Goal: Task Accomplishment & Management: Manage account settings

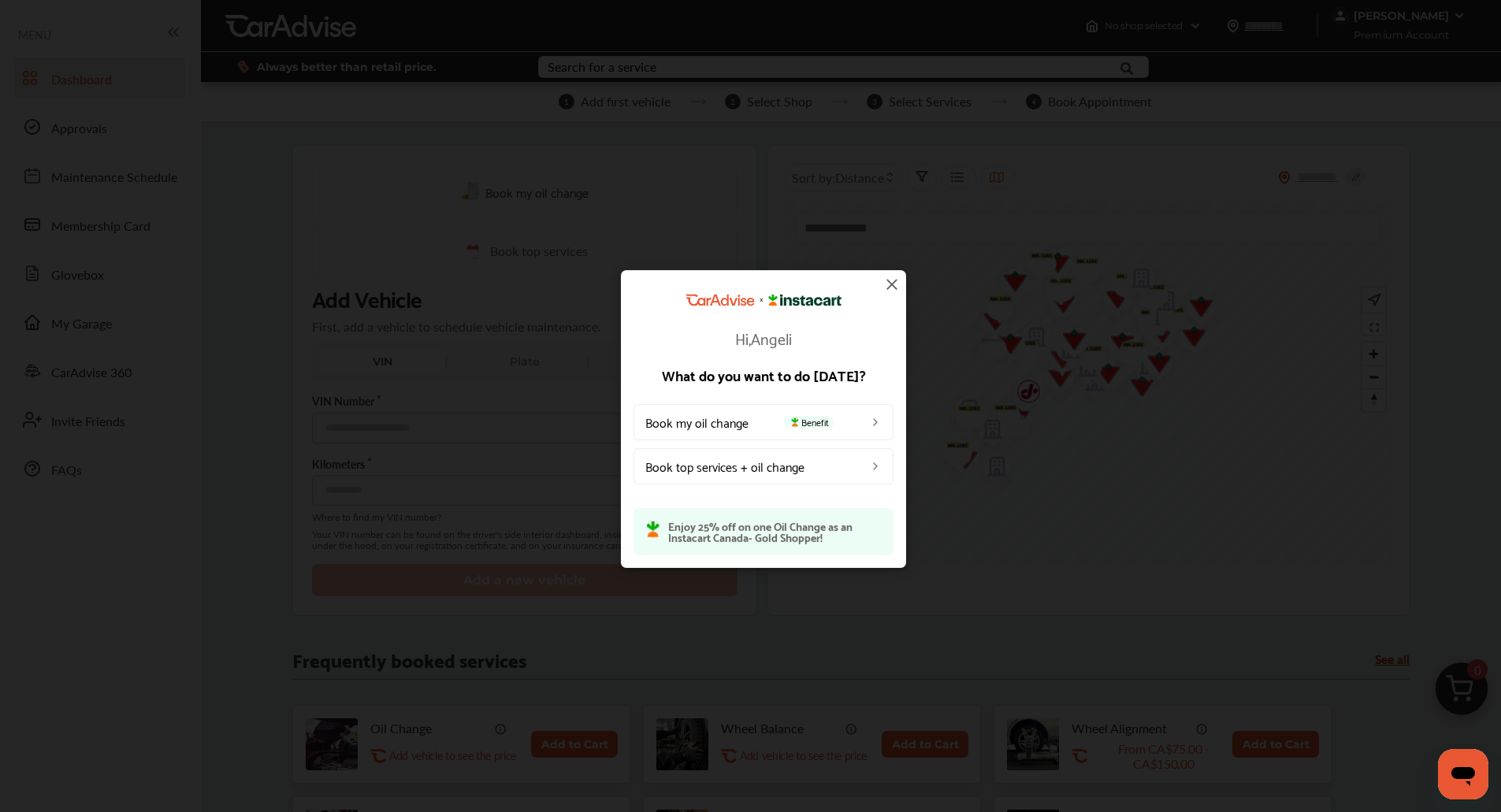
click at [888, 285] on img at bounding box center [892, 284] width 19 height 19
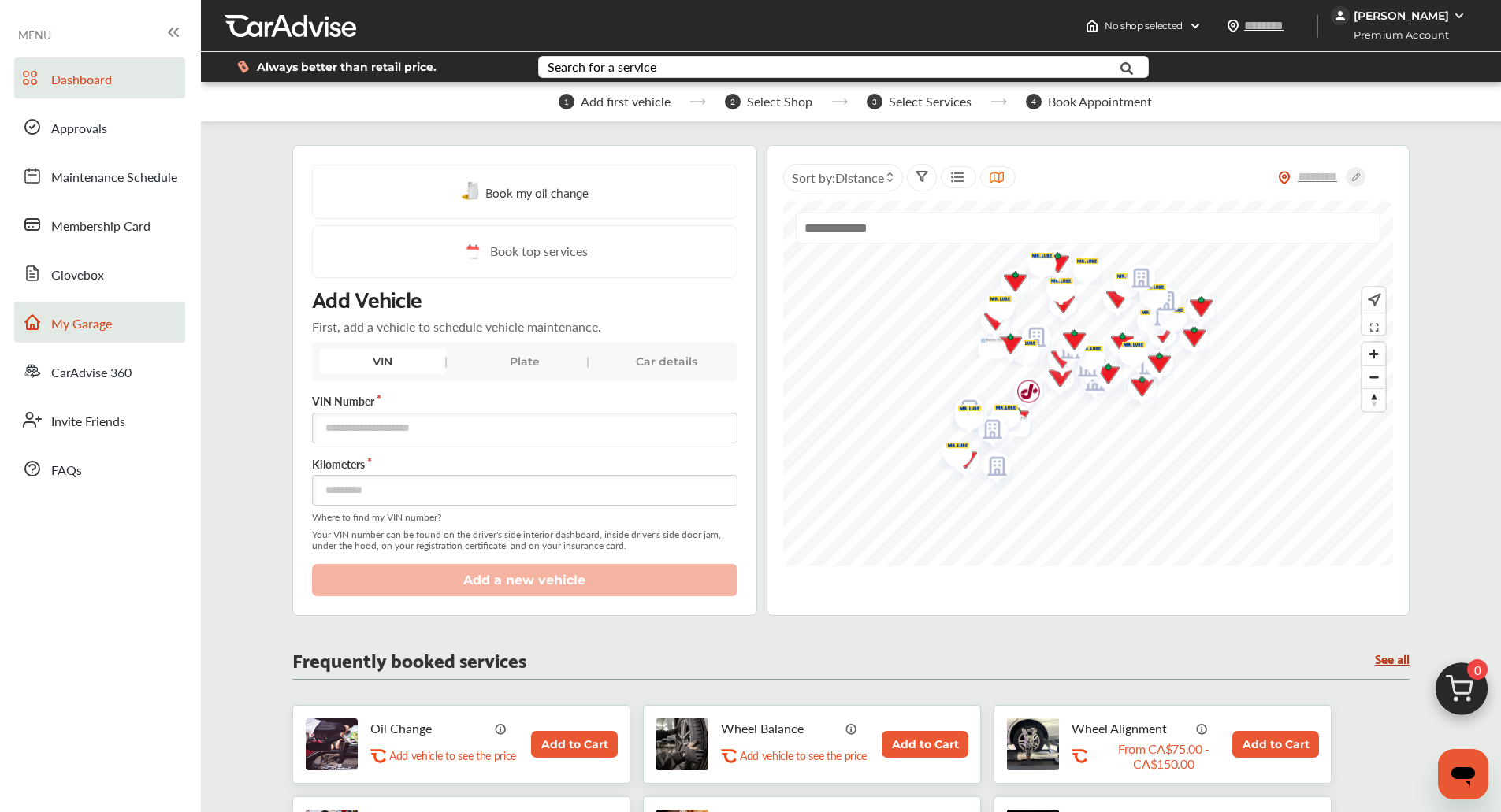
click at [153, 321] on link "My Garage" at bounding box center [99, 322] width 171 height 41
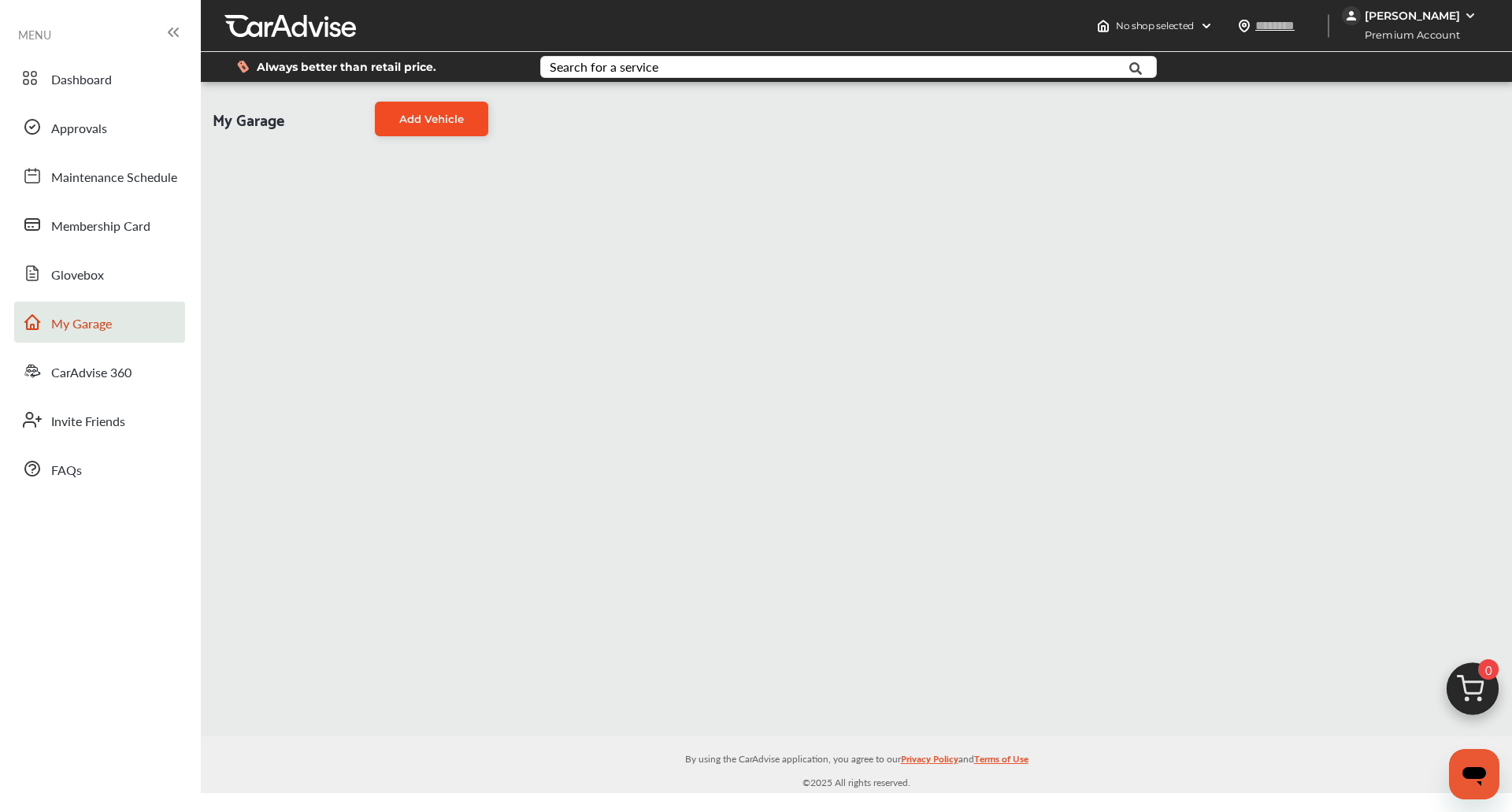
click at [458, 111] on link "Add Vehicle" at bounding box center [431, 118] width 114 height 35
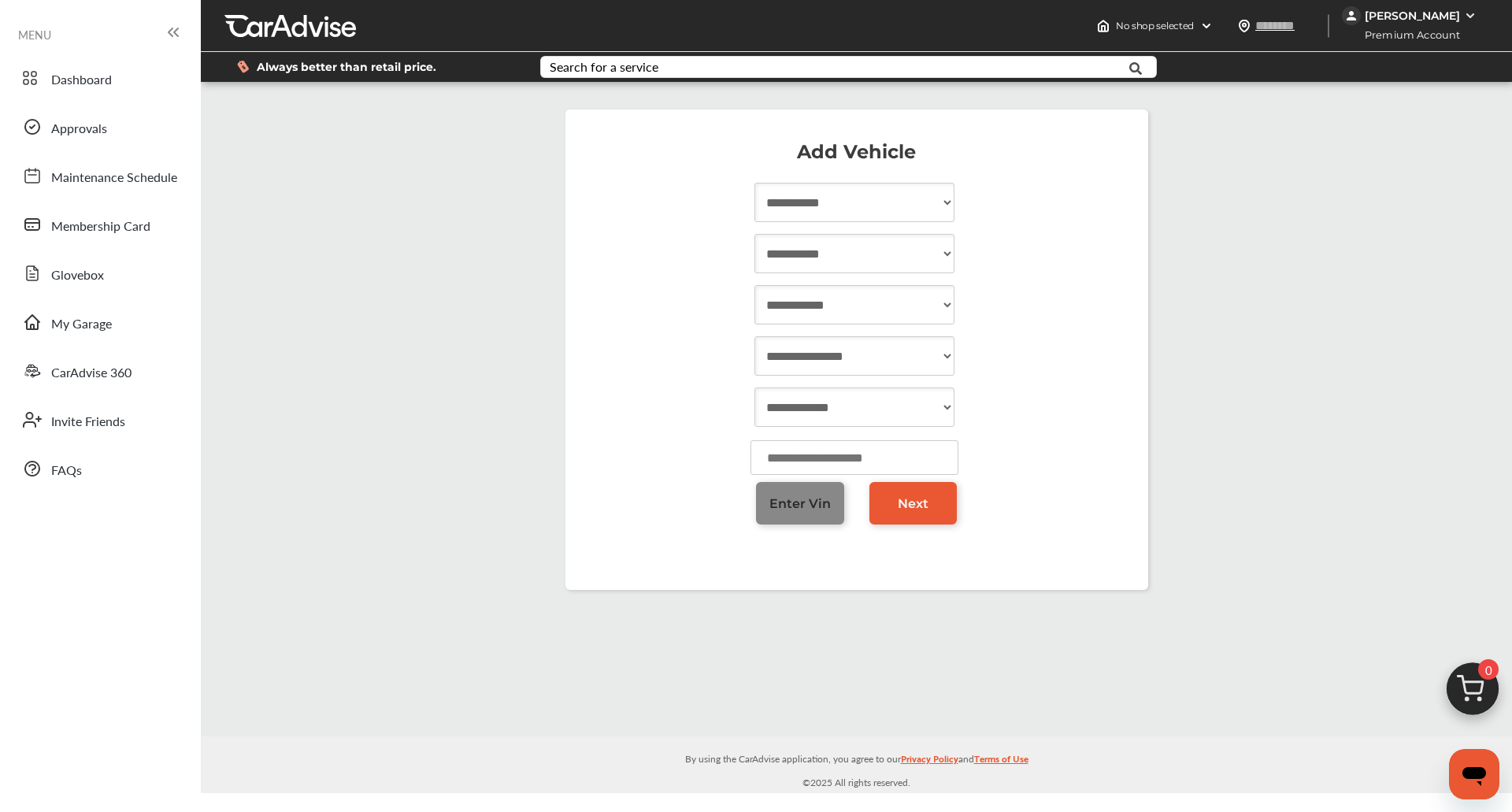
click at [806, 505] on span "Enter Vin" at bounding box center [800, 503] width 62 height 15
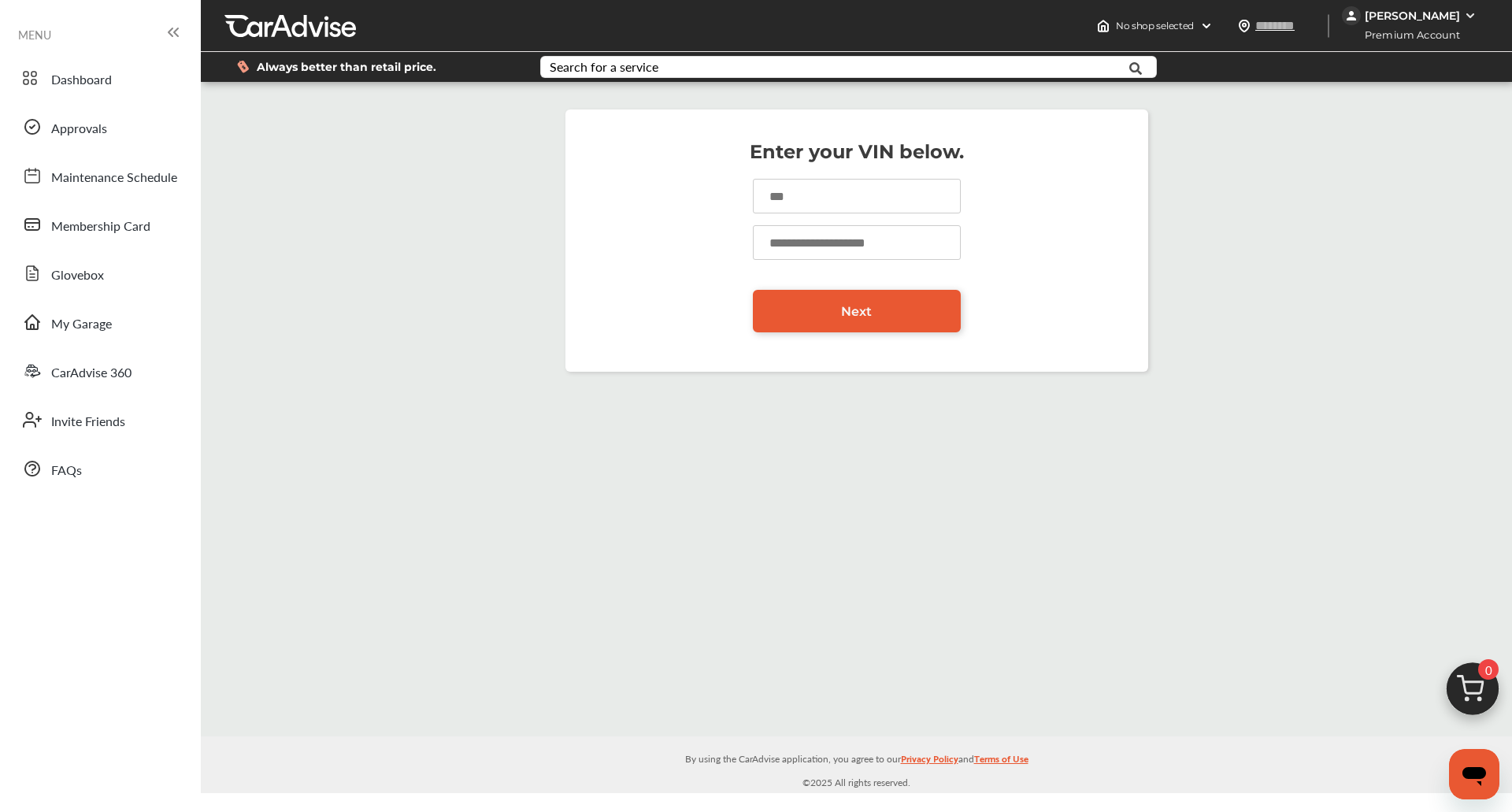
click at [835, 197] on input at bounding box center [857, 196] width 208 height 35
paste input "**********"
type input "**********"
click at [815, 246] on input "number" at bounding box center [857, 242] width 208 height 35
type input "*****"
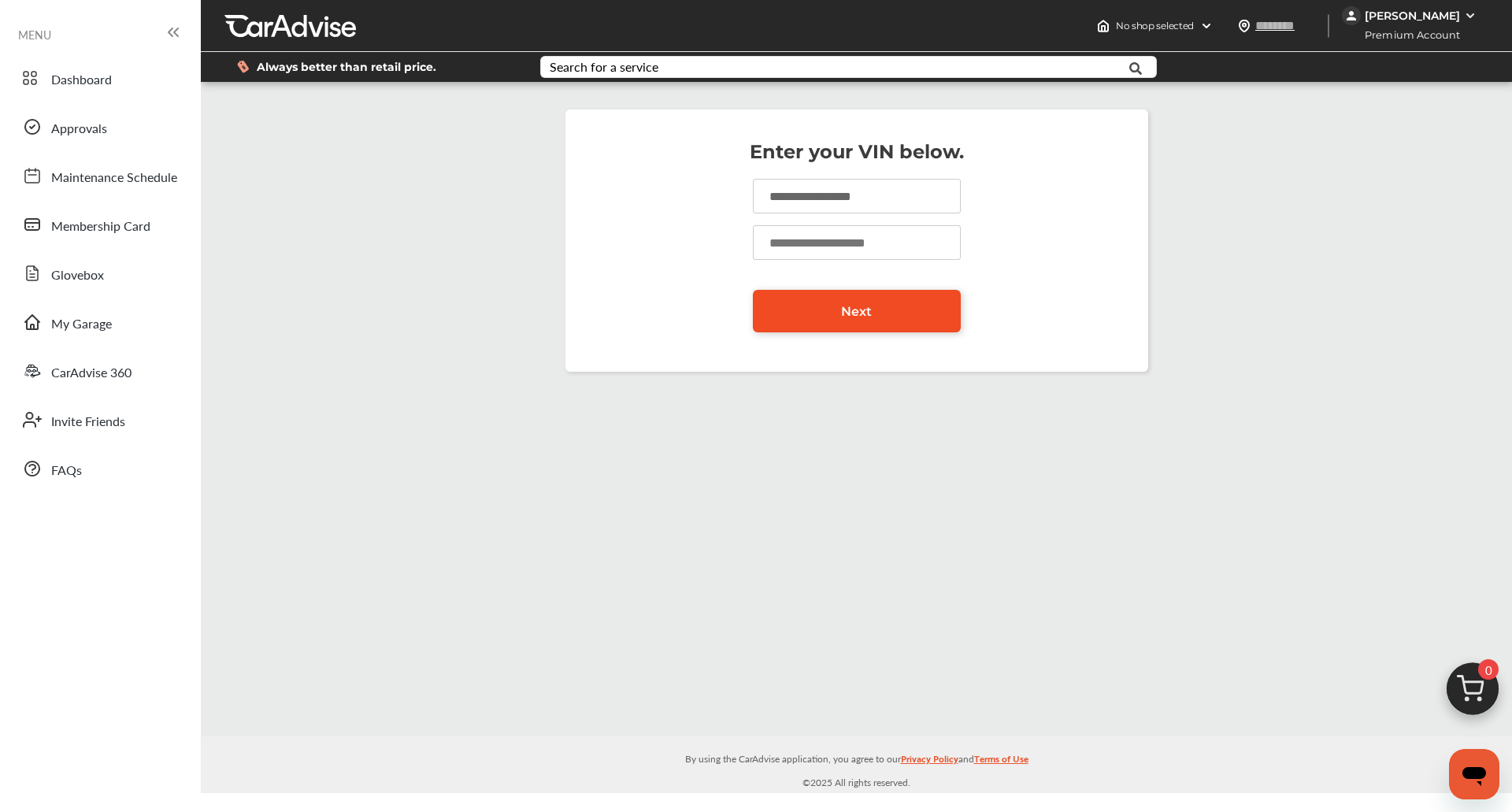
click at [839, 304] on link "Next" at bounding box center [857, 310] width 208 height 43
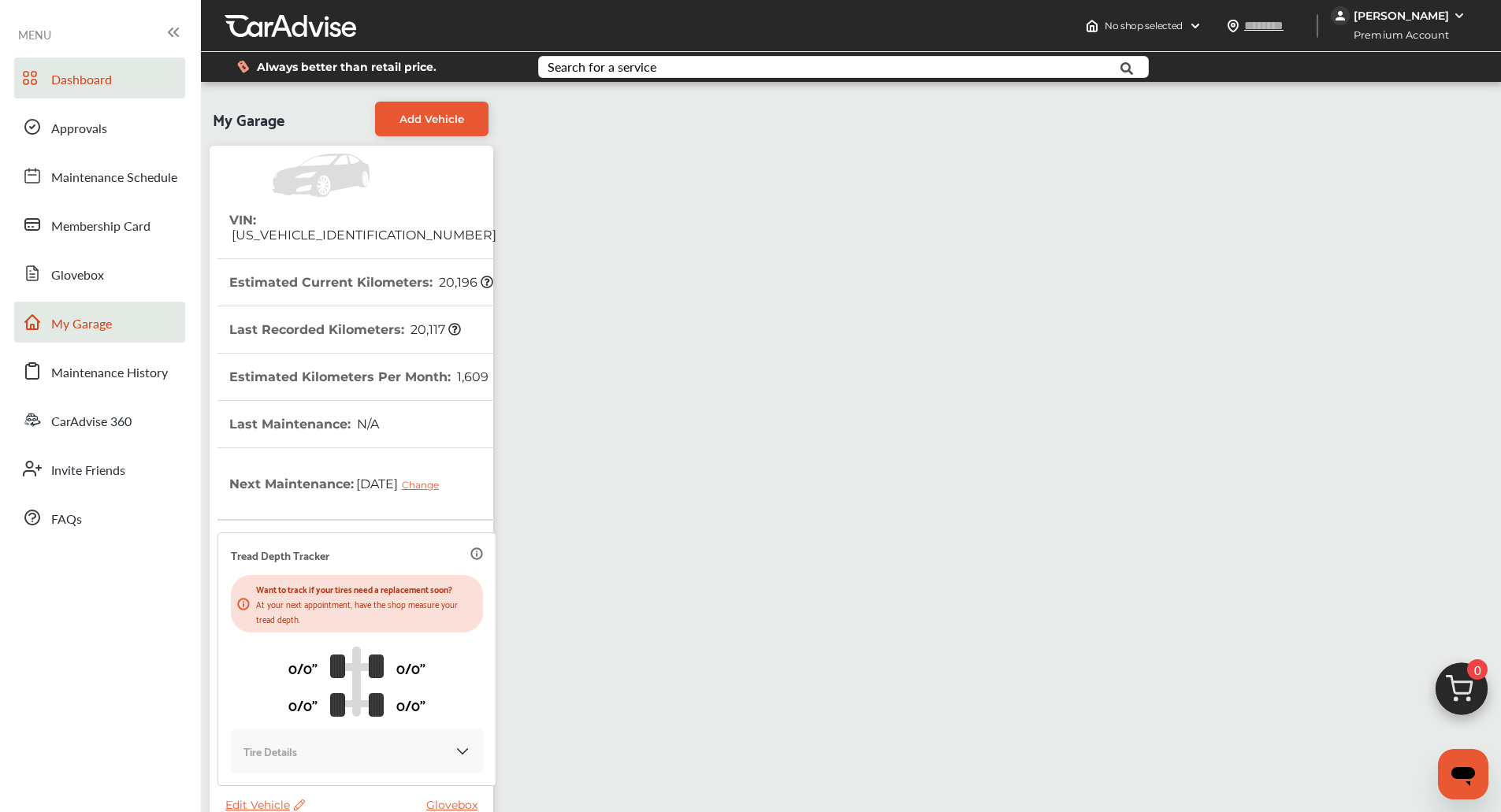
click at [115, 70] on link "Dashboard" at bounding box center [99, 78] width 171 height 41
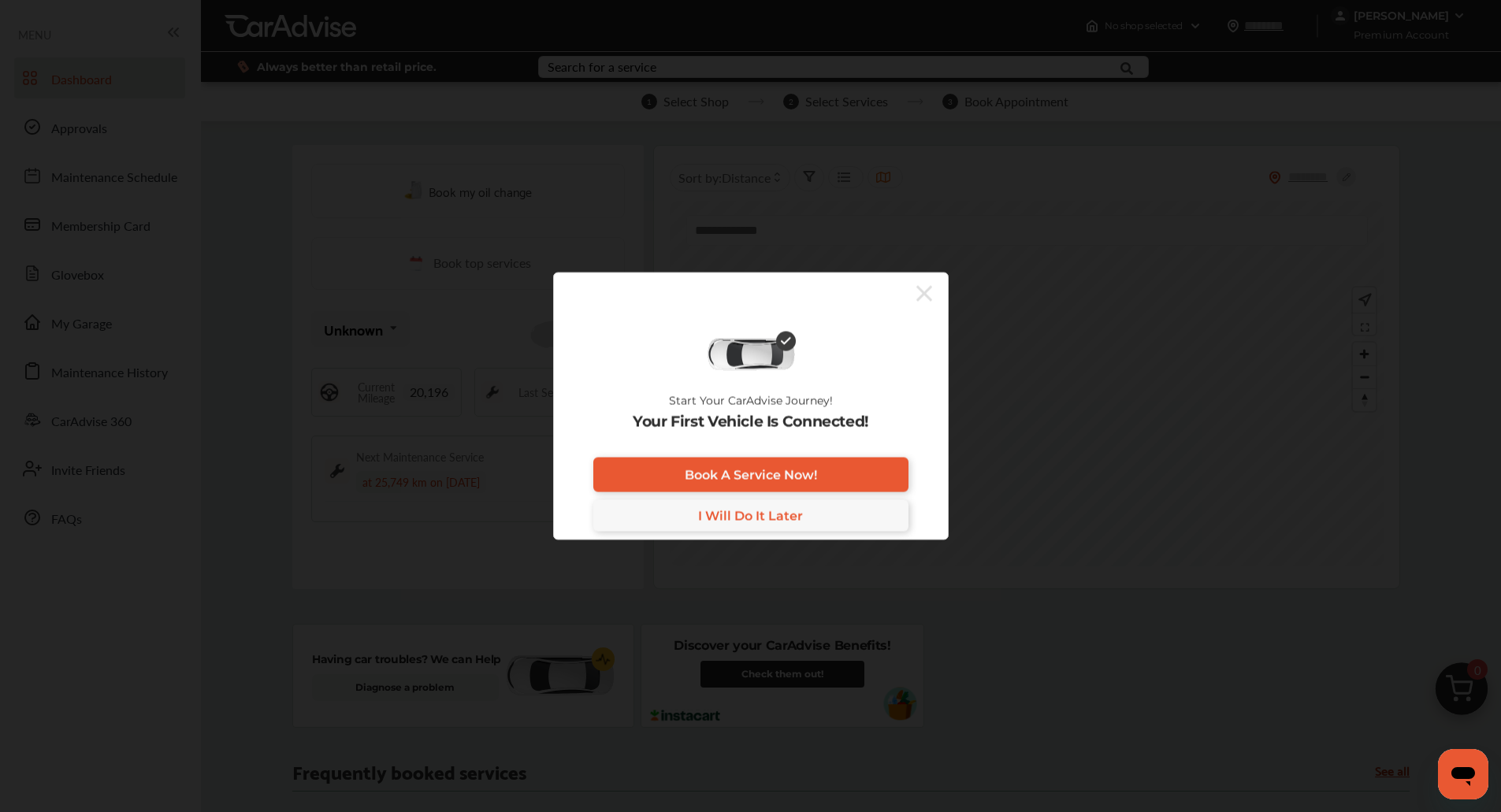
click at [934, 288] on div "Start Your CarAdvise Journey! Your First Vehicle Is Connected! Book A Service N…" at bounding box center [750, 406] width 396 height 269
click at [928, 292] on icon at bounding box center [924, 292] width 16 height 26
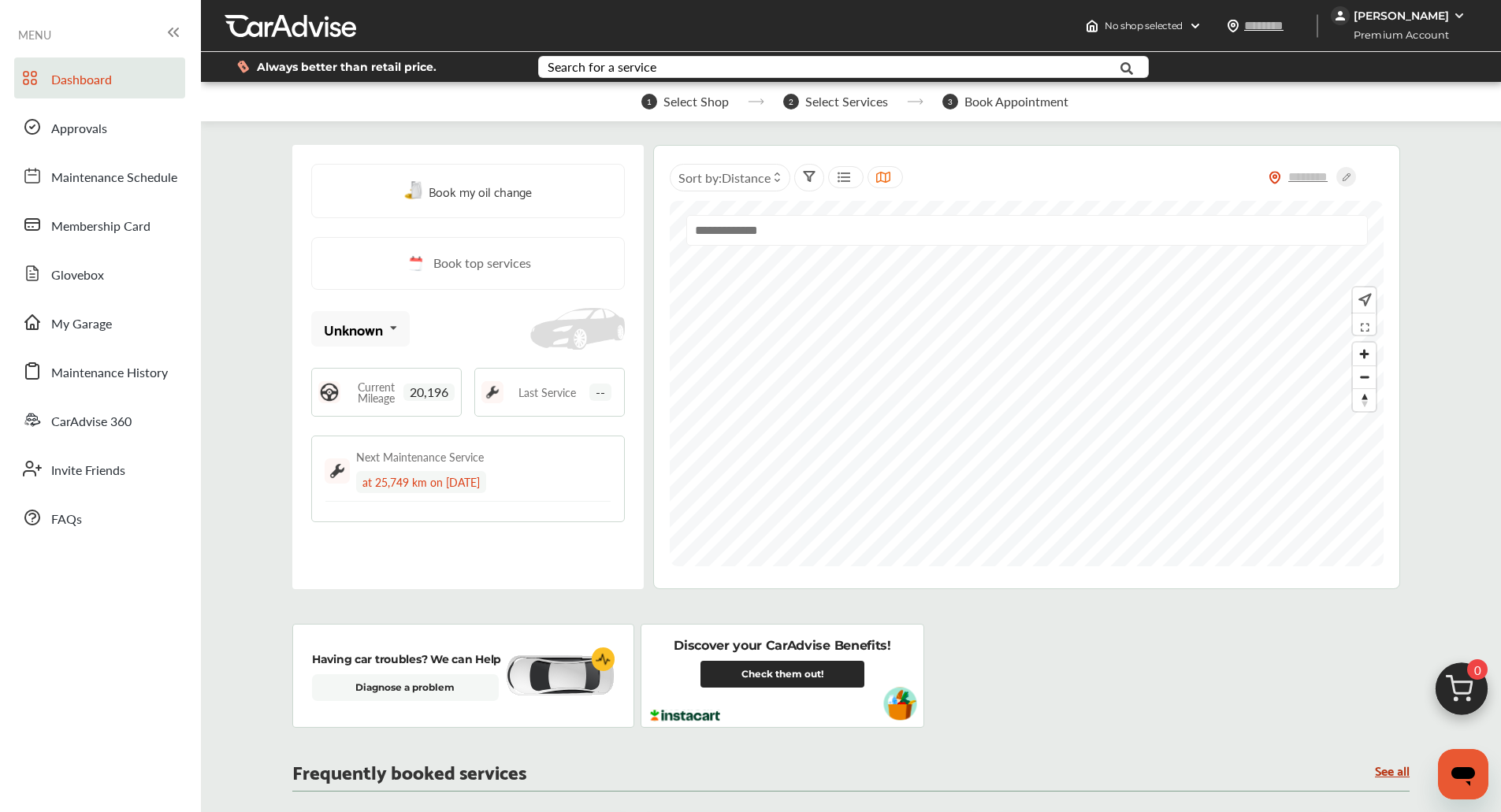
click at [1290, 85] on div "Always better than retail price. Search for a service Search for... All Common …" at bounding box center [850, 67] width 1252 height 55
click at [102, 338] on link "My Garage" at bounding box center [99, 322] width 171 height 41
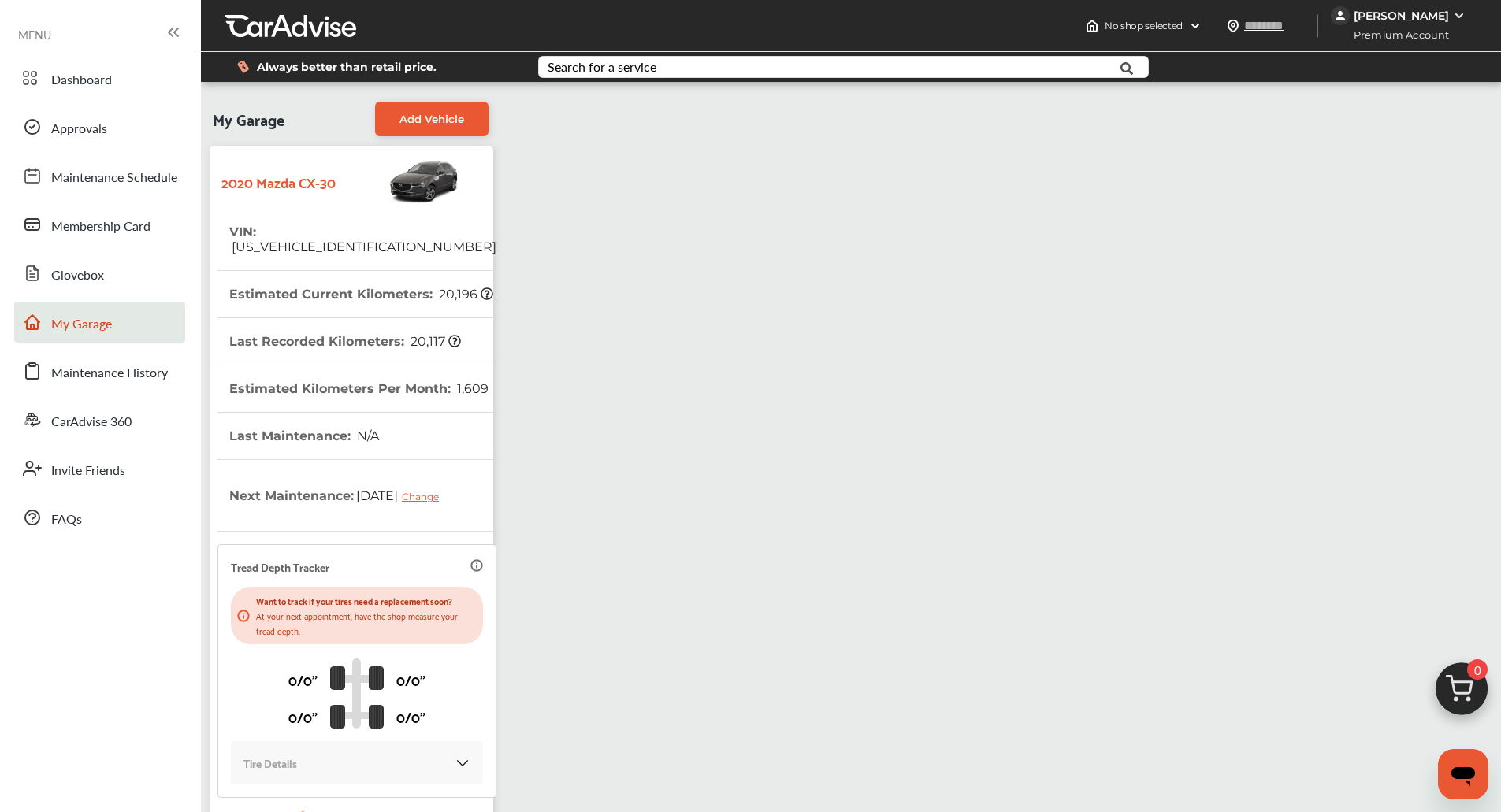
click at [1436, 19] on div "[PERSON_NAME]" at bounding box center [1401, 15] width 96 height 14
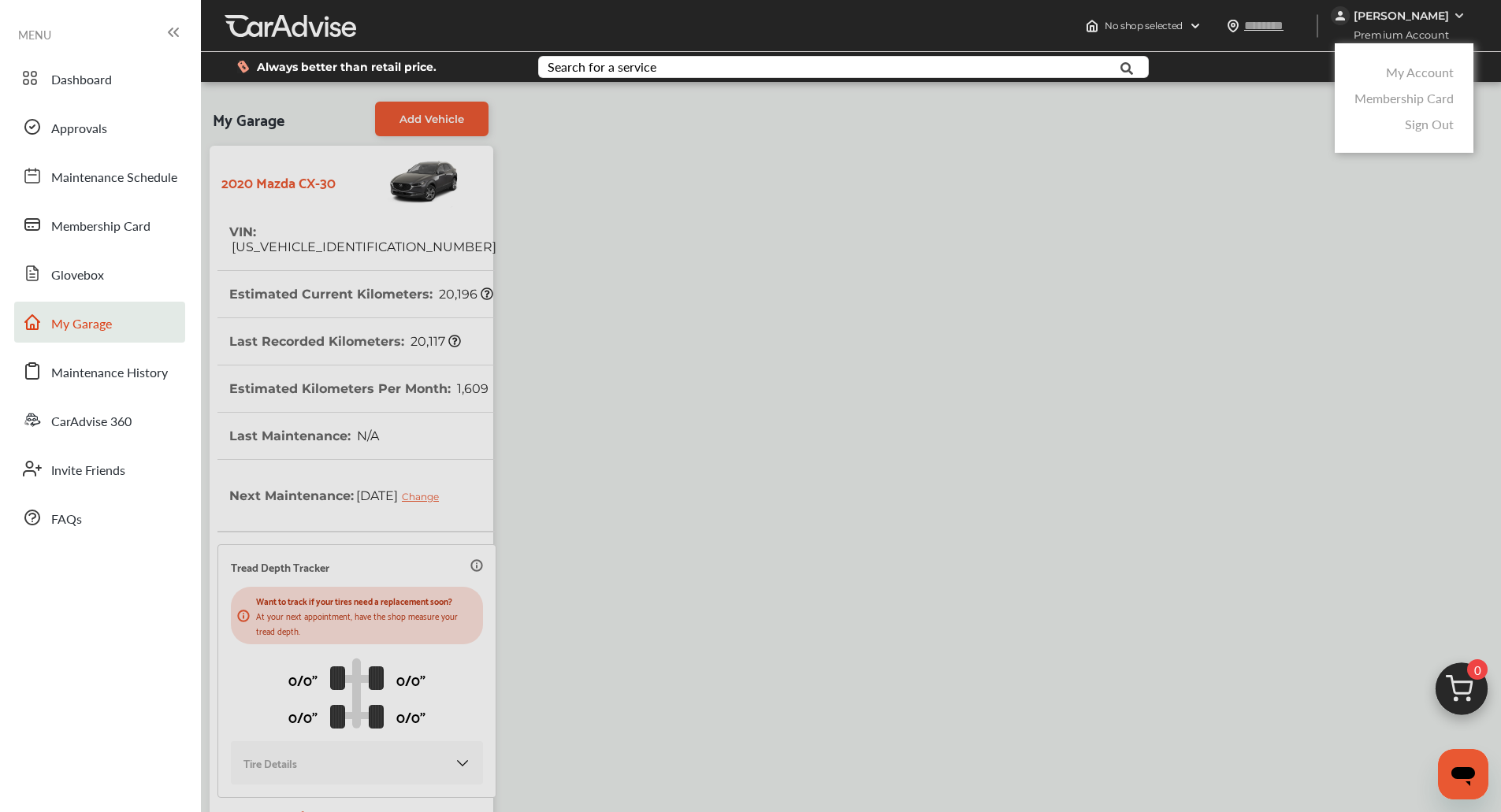
click at [1404, 78] on link "My Account" at bounding box center [1420, 72] width 68 height 18
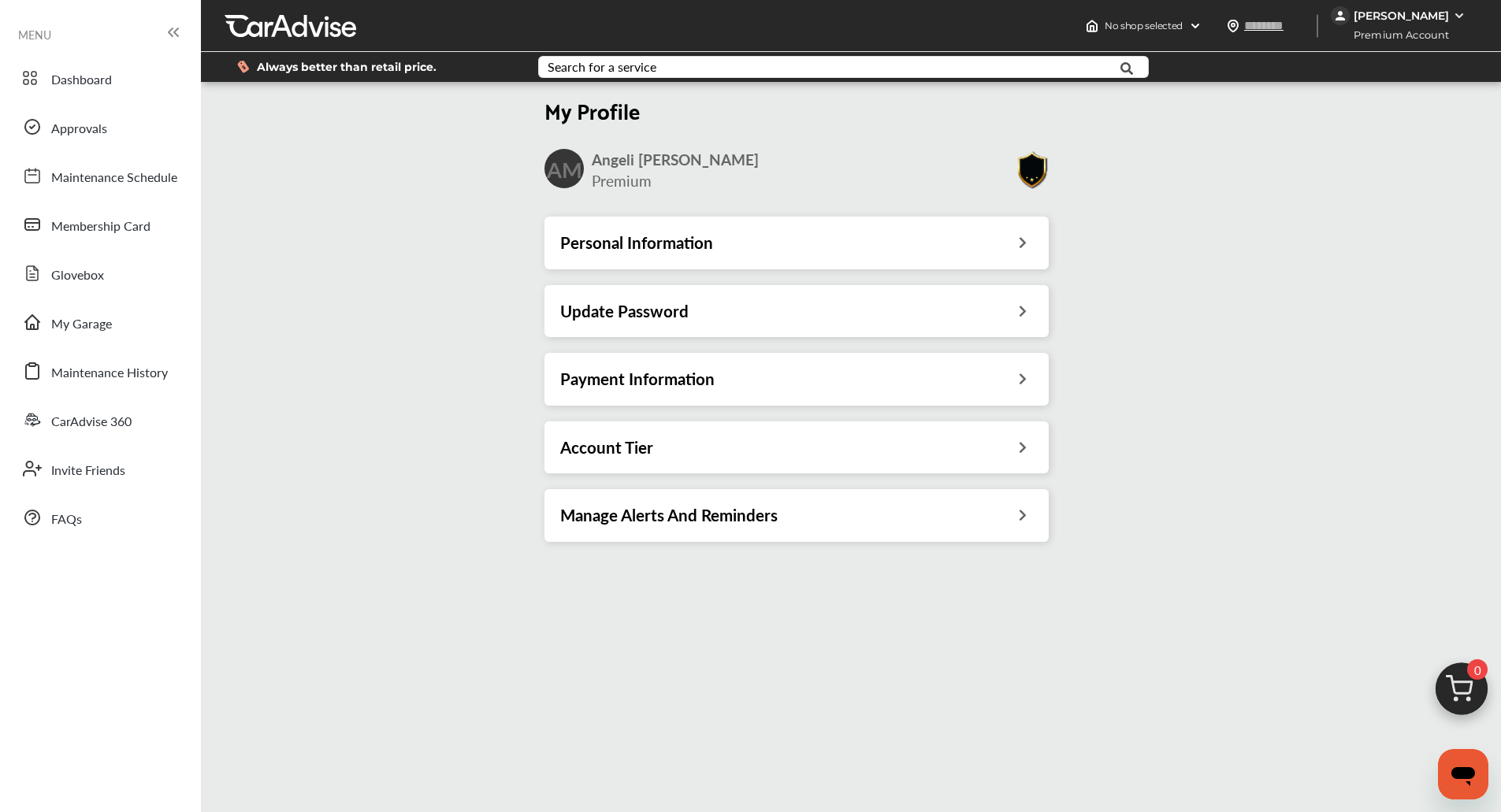
click at [768, 365] on div "Payment Information" at bounding box center [796, 379] width 504 height 52
click at [739, 377] on div "Payment Information" at bounding box center [796, 380] width 472 height 21
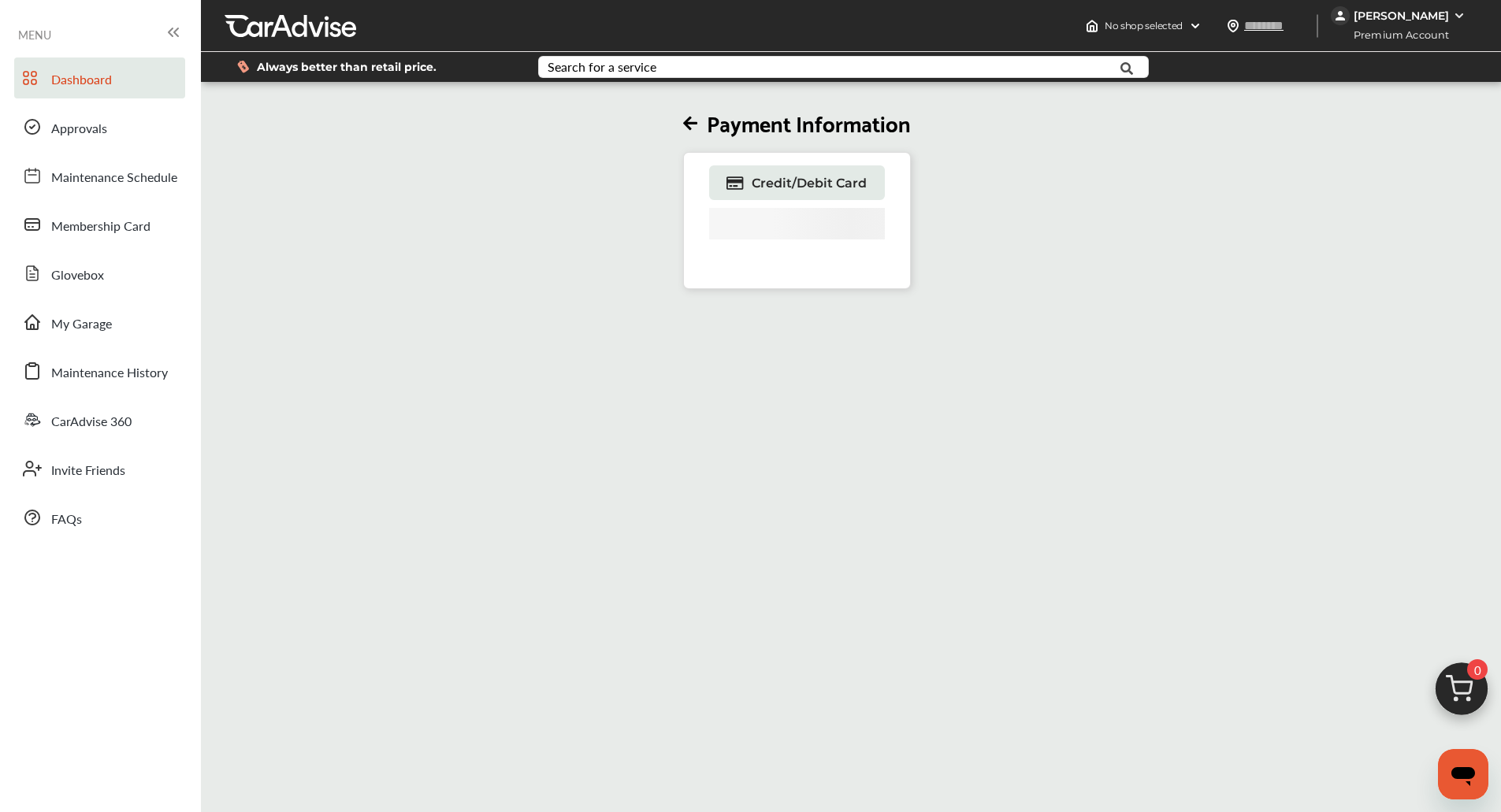
click at [83, 72] on span "Dashboard" at bounding box center [81, 80] width 61 height 21
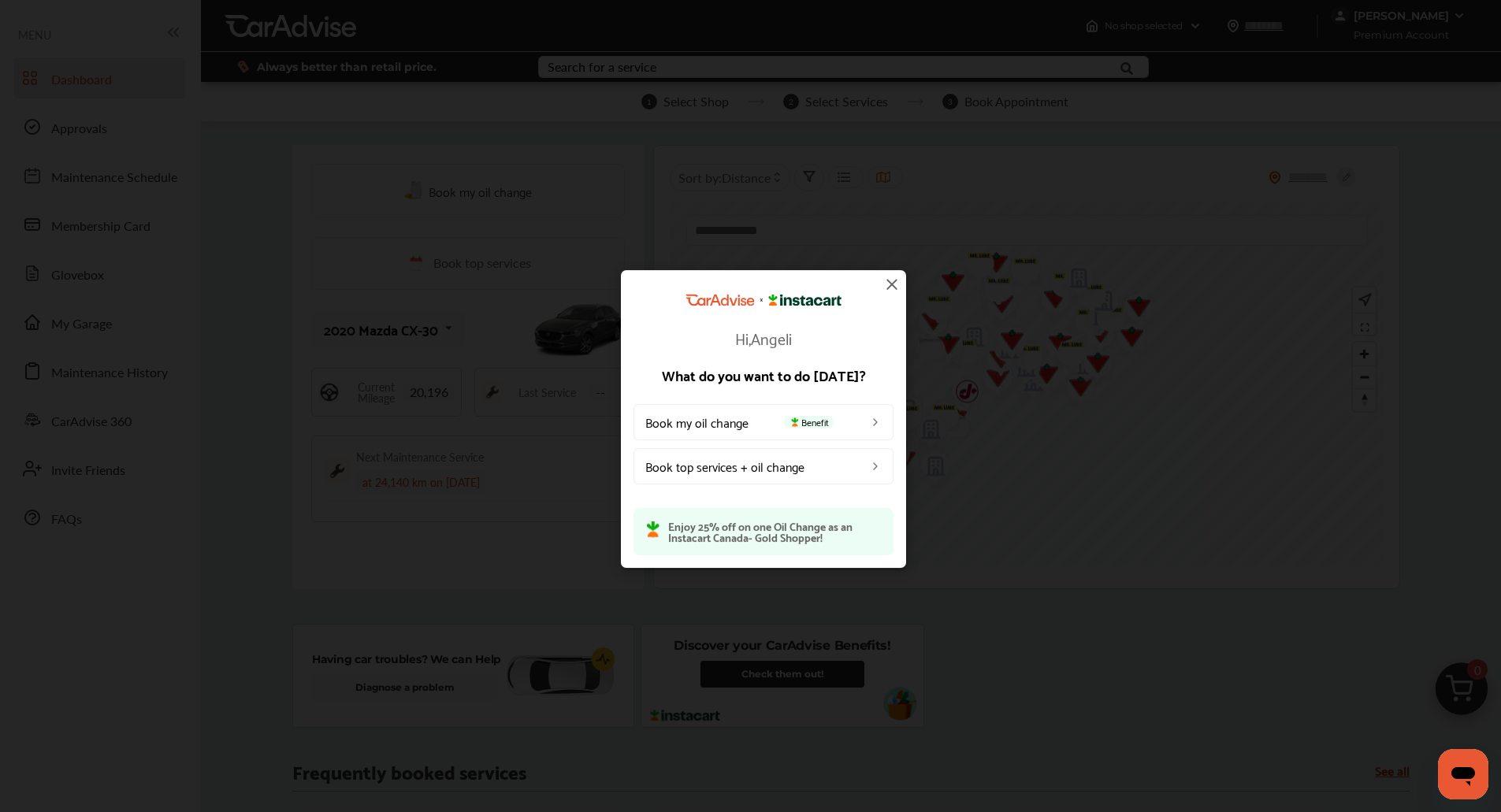
click at [890, 285] on img at bounding box center [892, 284] width 19 height 19
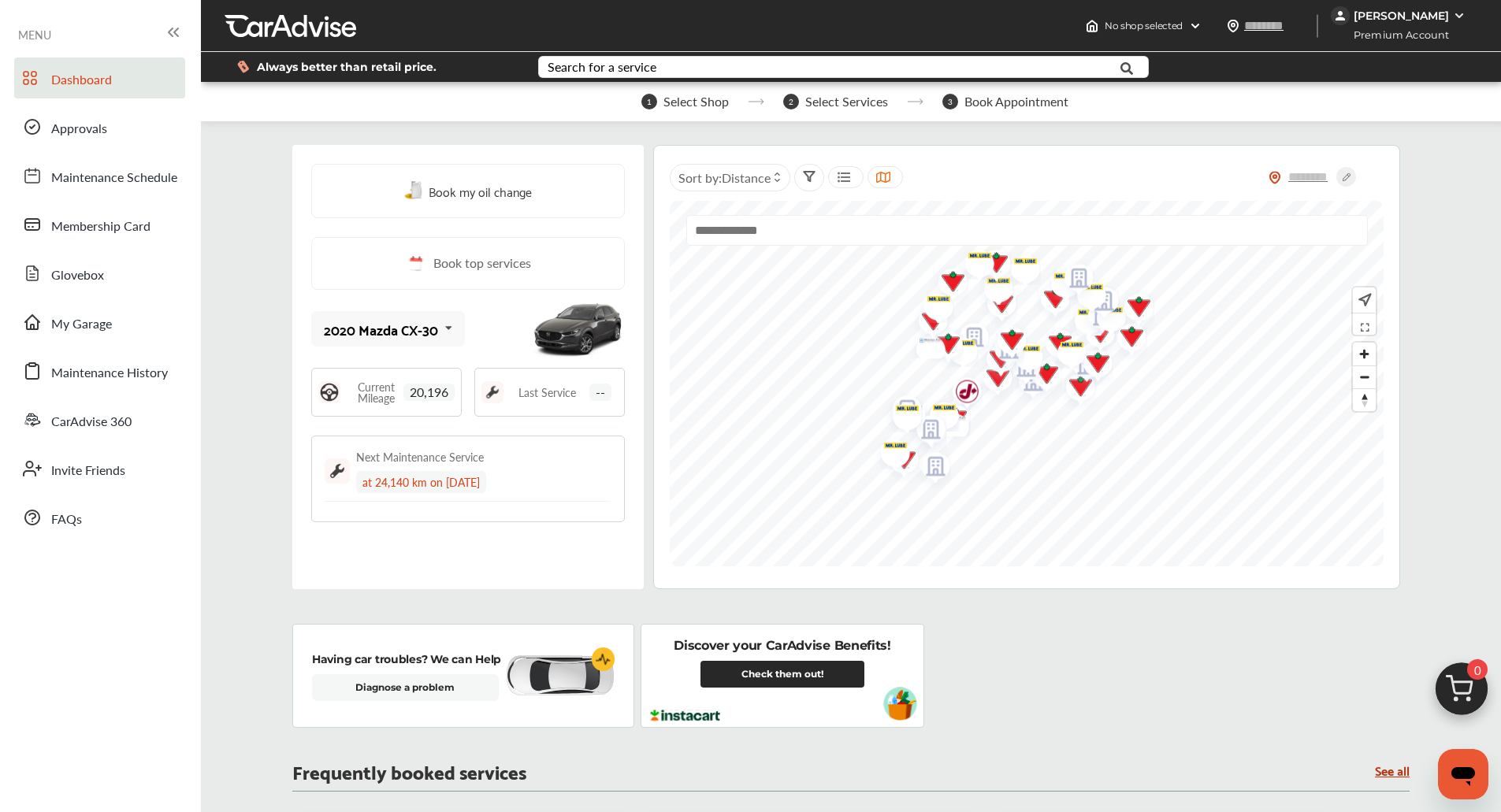
click at [1054, 663] on div "Having car troubles? We can Help Diagnose a problem Discover your CarAdvise Ben…" at bounding box center [851, 676] width 1117 height 104
